Goal: Book appointment/travel/reservation

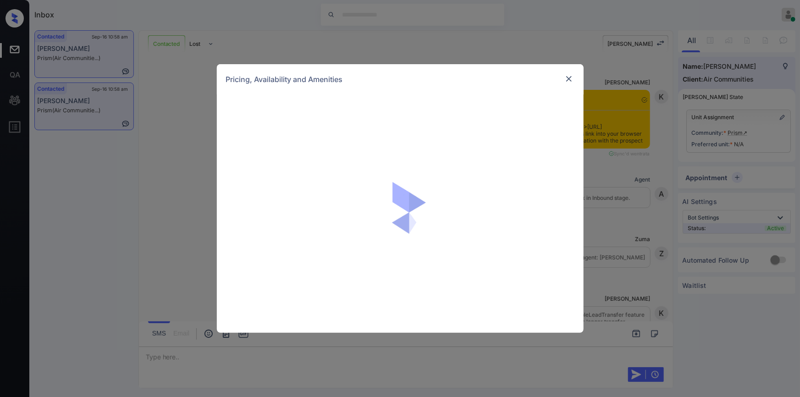
scroll to position [696, 0]
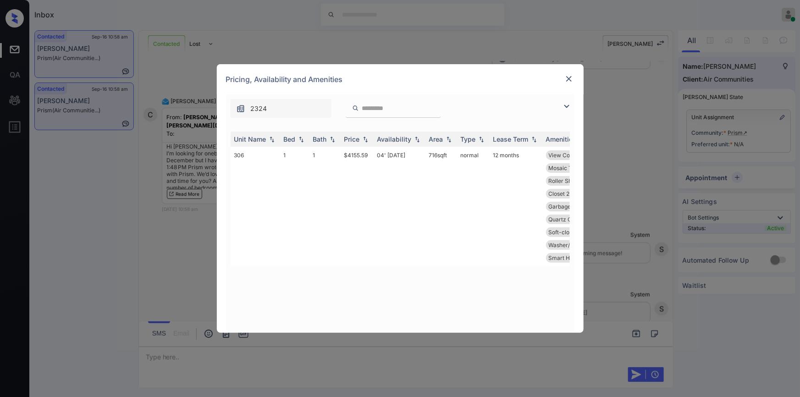
click at [563, 105] on img at bounding box center [566, 106] width 11 height 11
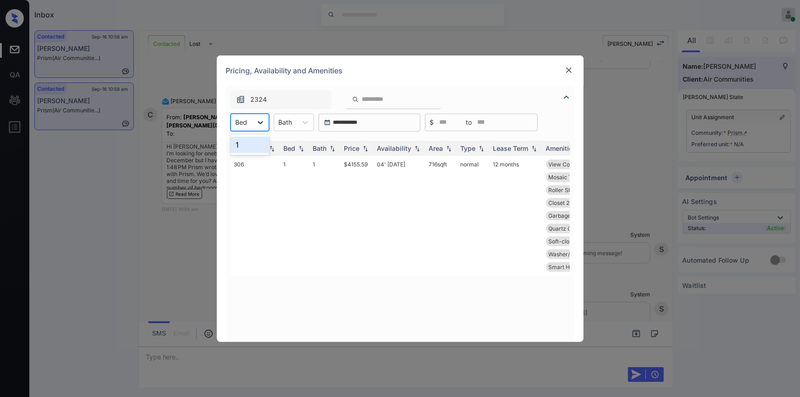
click at [257, 120] on icon at bounding box center [260, 122] width 9 height 9
click at [242, 145] on div "1" at bounding box center [249, 145] width 38 height 16
drag, startPoint x: 343, startPoint y: 163, endPoint x: 371, endPoint y: 162, distance: 28.0
click at [371, 162] on td "$4155.59" at bounding box center [356, 216] width 33 height 120
copy td "$4155.59"
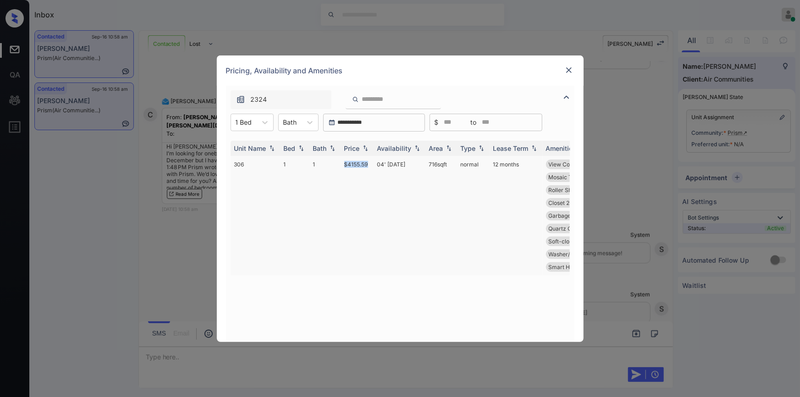
click at [357, 164] on td "$4155.59" at bounding box center [356, 216] width 33 height 120
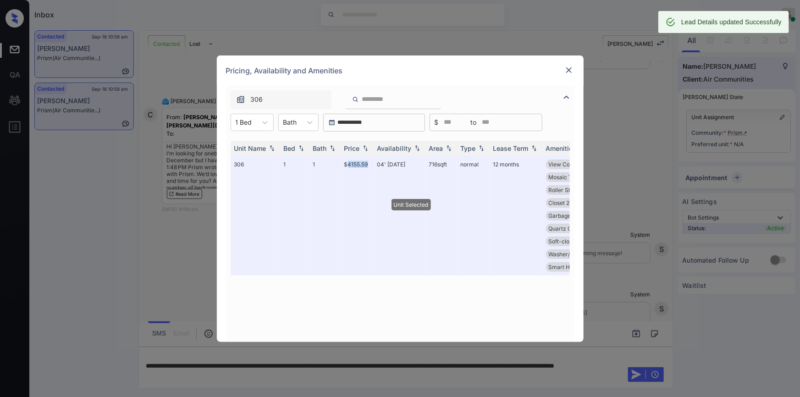
click at [569, 68] on img at bounding box center [568, 70] width 9 height 9
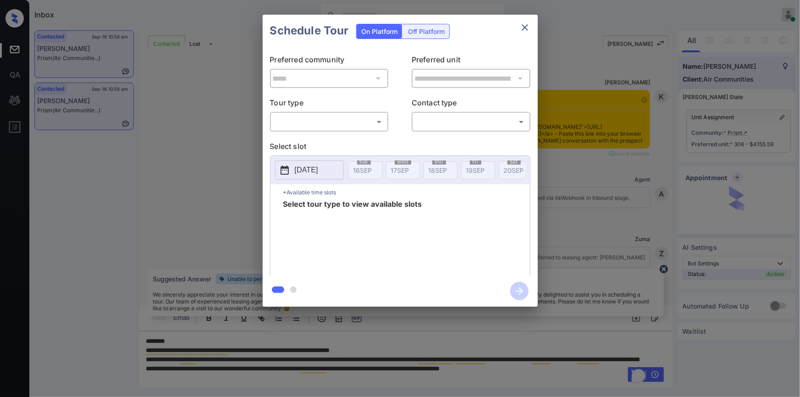
scroll to position [851, 0]
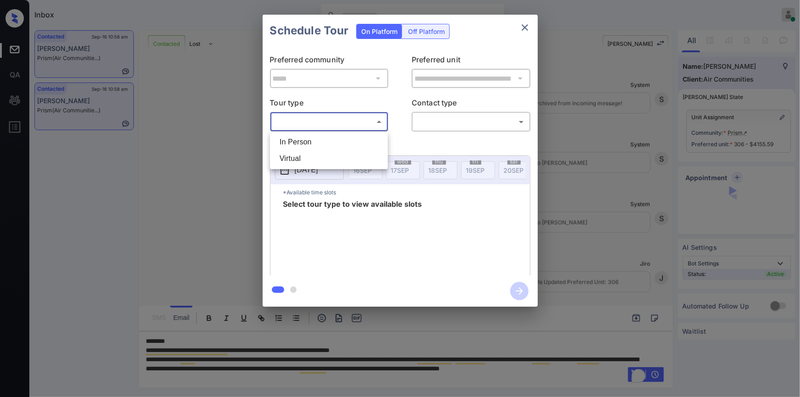
click at [338, 116] on body "Inbox Jiro Alonzo Online Set yourself offline Set yourself on break Profile Swi…" at bounding box center [400, 198] width 800 height 397
drag, startPoint x: 314, startPoint y: 144, endPoint x: 453, endPoint y: 143, distance: 139.3
click at [314, 144] on li "In Person" at bounding box center [328, 142] width 113 height 16
type input "********"
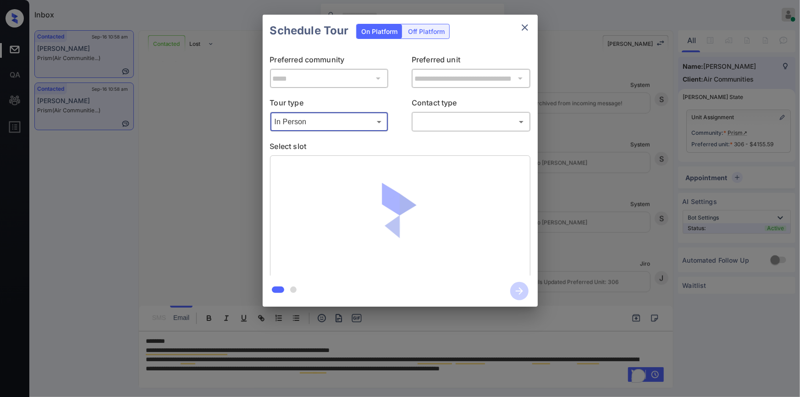
click at [458, 121] on body "Inbox Jiro Alonzo Online Set yourself offline Set yourself on break Profile Swi…" at bounding box center [400, 198] width 800 height 397
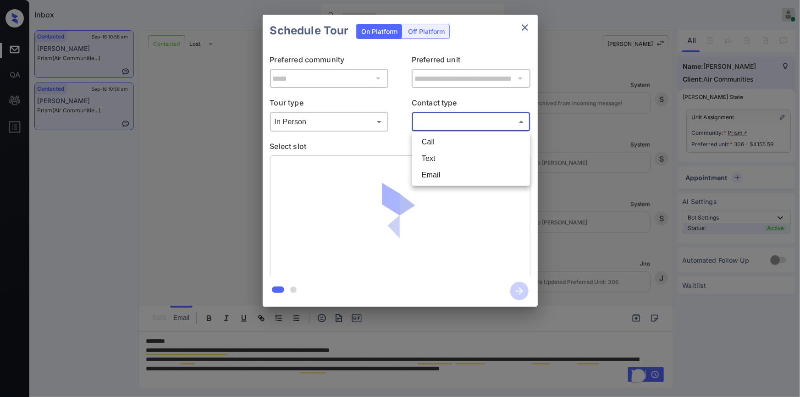
click at [439, 160] on li "Text" at bounding box center [470, 158] width 113 height 16
type input "****"
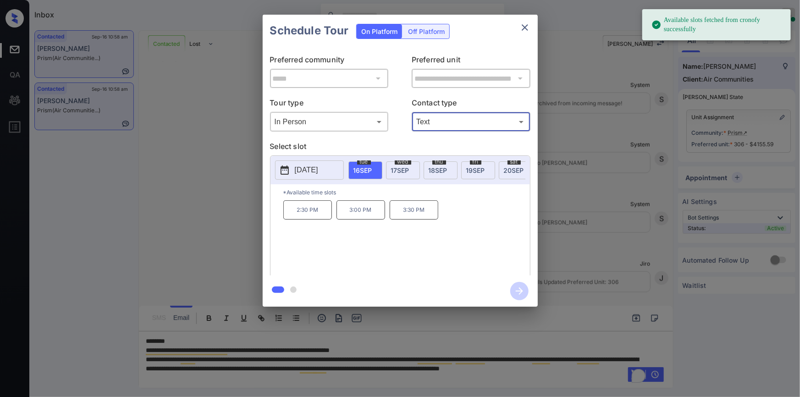
click at [318, 169] on p "2025-09-16" at bounding box center [306, 169] width 23 height 11
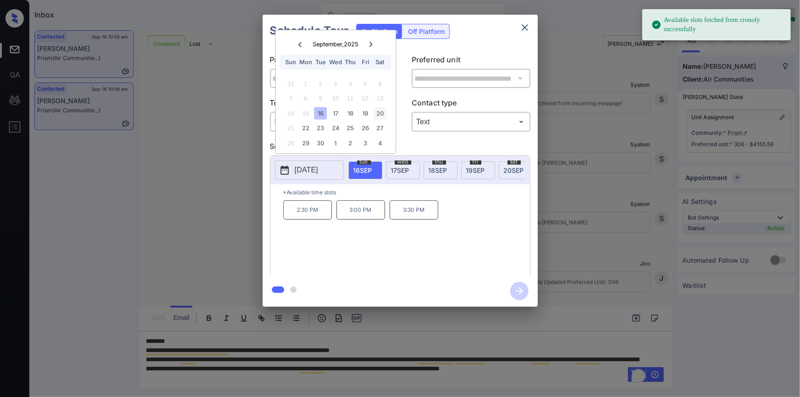
click at [380, 110] on div "20" at bounding box center [380, 113] width 12 height 12
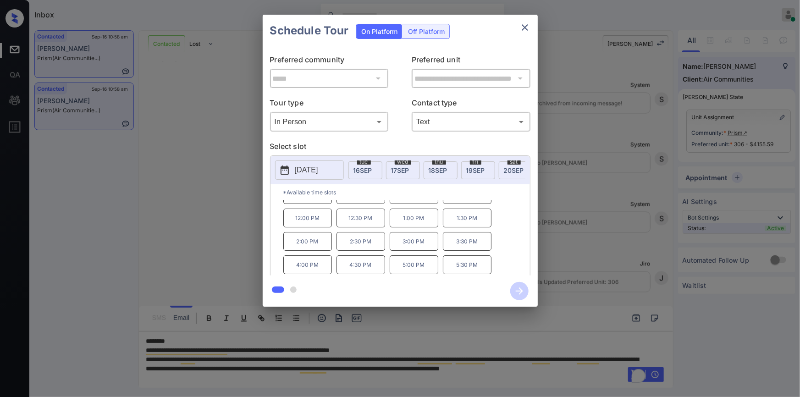
scroll to position [0, 0]
click at [170, 206] on div "**********" at bounding box center [400, 160] width 800 height 321
